Goal: Book appointment/travel/reservation

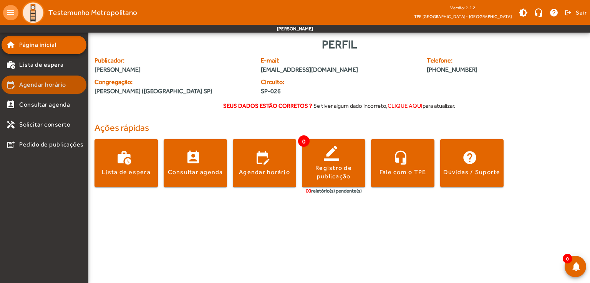
click at [53, 86] on span "Agendar horário" at bounding box center [42, 84] width 47 height 9
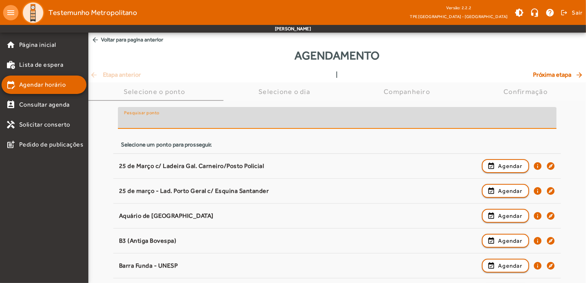
click at [178, 121] on input "Pesquisar ponto" at bounding box center [337, 121] width 426 height 9
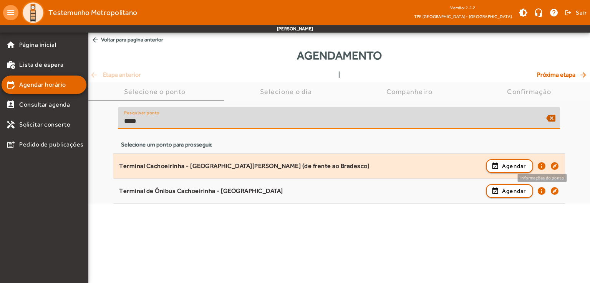
type input "*****"
click at [542, 166] on mat-icon "info" at bounding box center [541, 166] width 9 height 9
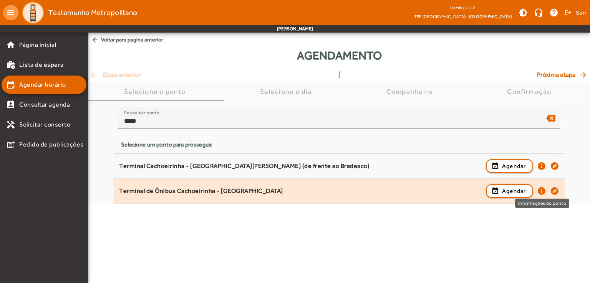
click at [541, 191] on mat-icon "info" at bounding box center [541, 191] width 9 height 9
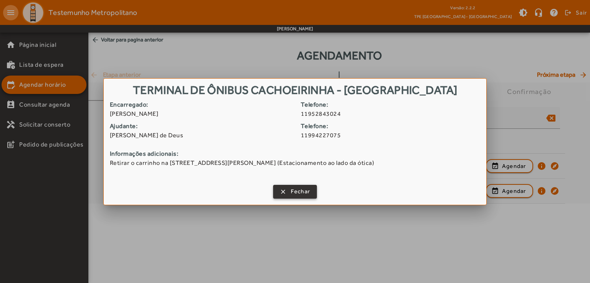
click at [305, 192] on span "Fechar" at bounding box center [301, 191] width 20 height 9
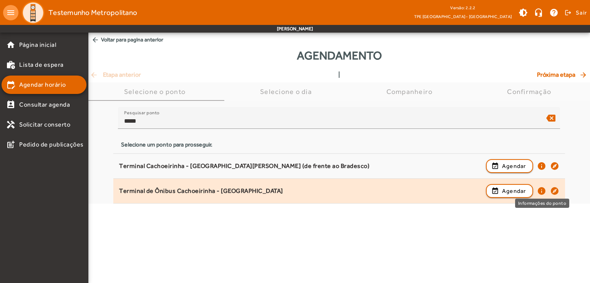
click at [540, 191] on mat-icon "info" at bounding box center [541, 191] width 9 height 9
click at [554, 191] on mat-icon "explore" at bounding box center [554, 191] width 9 height 9
click at [542, 190] on mat-icon "info" at bounding box center [541, 191] width 9 height 9
click at [555, 190] on mat-icon "explore" at bounding box center [554, 191] width 9 height 9
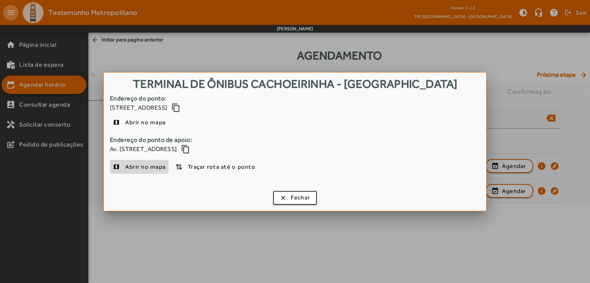
click at [143, 166] on span "Abrir no mapa" at bounding box center [145, 166] width 40 height 9
click at [146, 122] on span "Abrir no mapa" at bounding box center [145, 122] width 40 height 9
click at [286, 195] on span "button" at bounding box center [295, 198] width 43 height 18
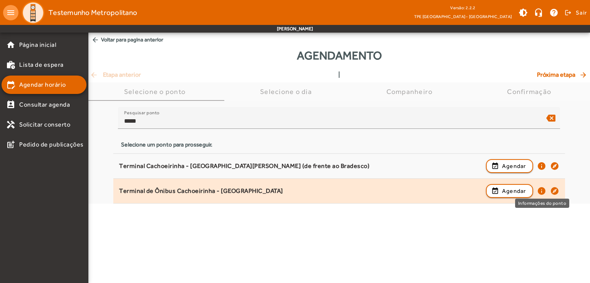
click at [542, 191] on mat-icon "info" at bounding box center [541, 191] width 9 height 9
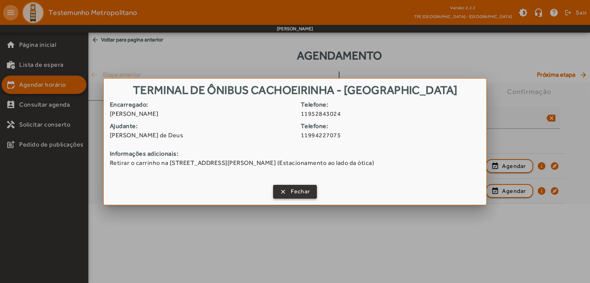
click at [297, 191] on span "Fechar" at bounding box center [301, 191] width 20 height 9
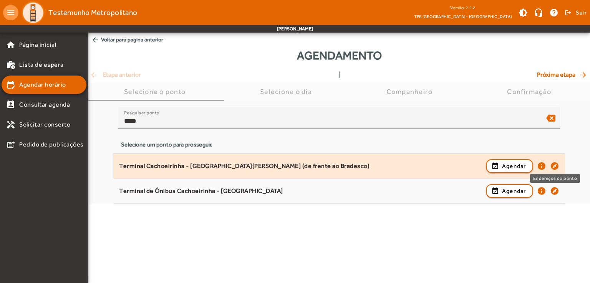
click at [555, 166] on mat-icon "explore" at bounding box center [554, 166] width 9 height 9
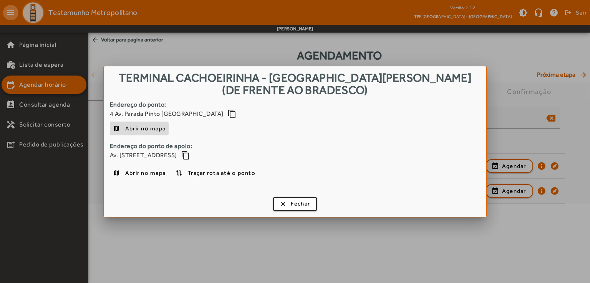
click at [157, 131] on span "Abrir no mapa" at bounding box center [145, 128] width 40 height 9
click at [304, 205] on span "Fechar" at bounding box center [301, 204] width 20 height 9
